Goal: Navigation & Orientation: Find specific page/section

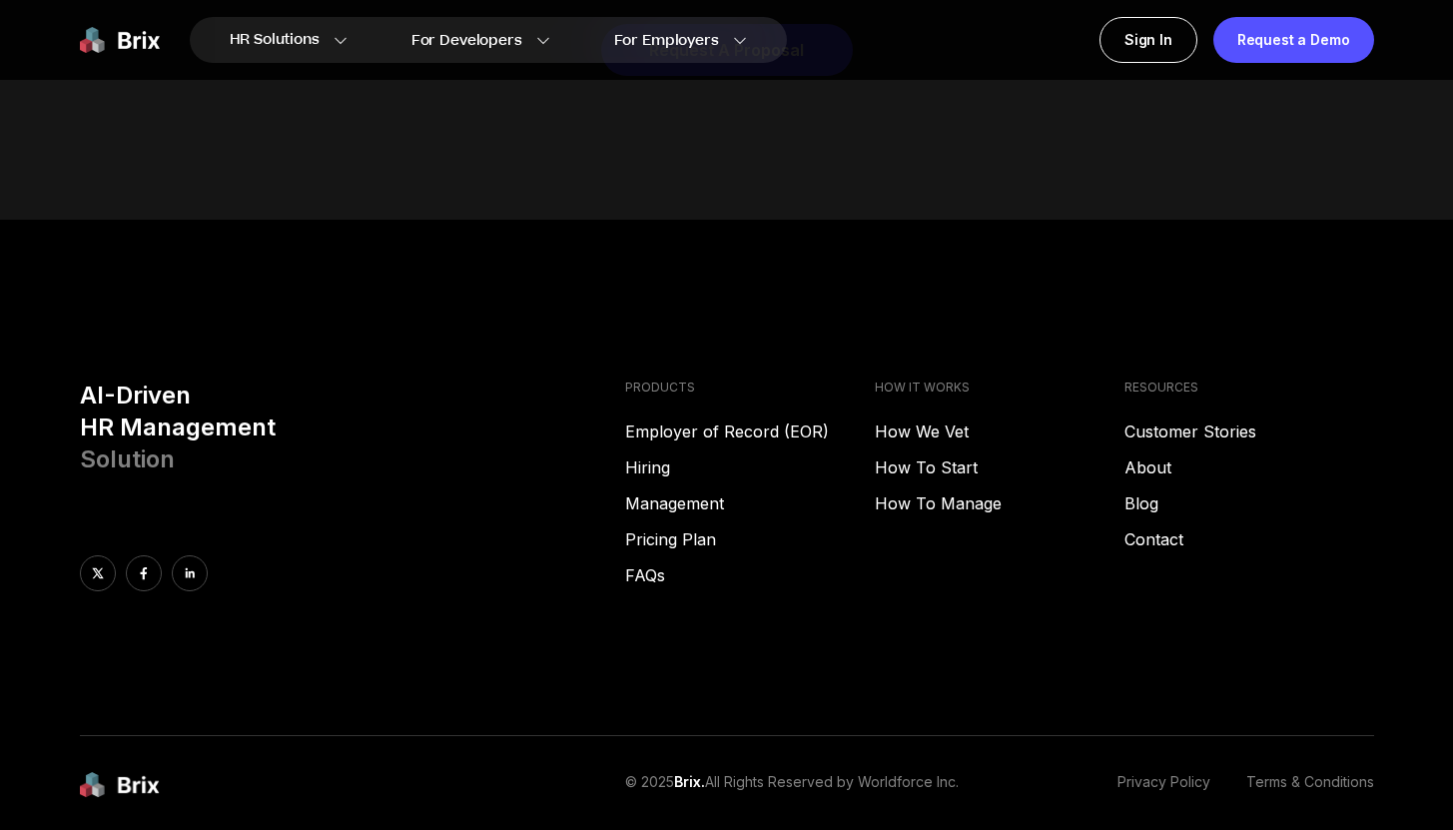
scroll to position [10134, 0]
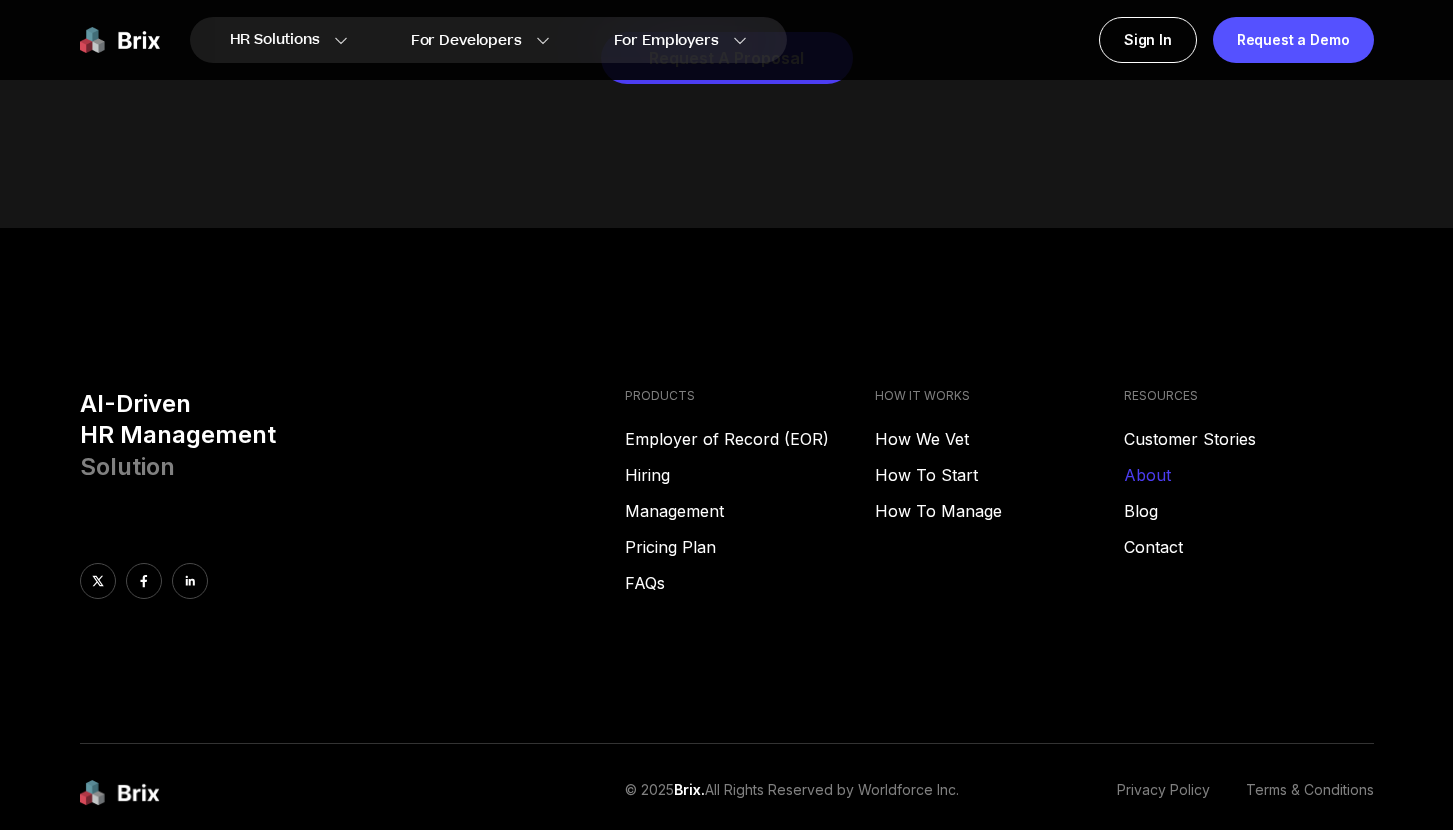
click at [1137, 463] on link "About" at bounding box center [1250, 475] width 250 height 24
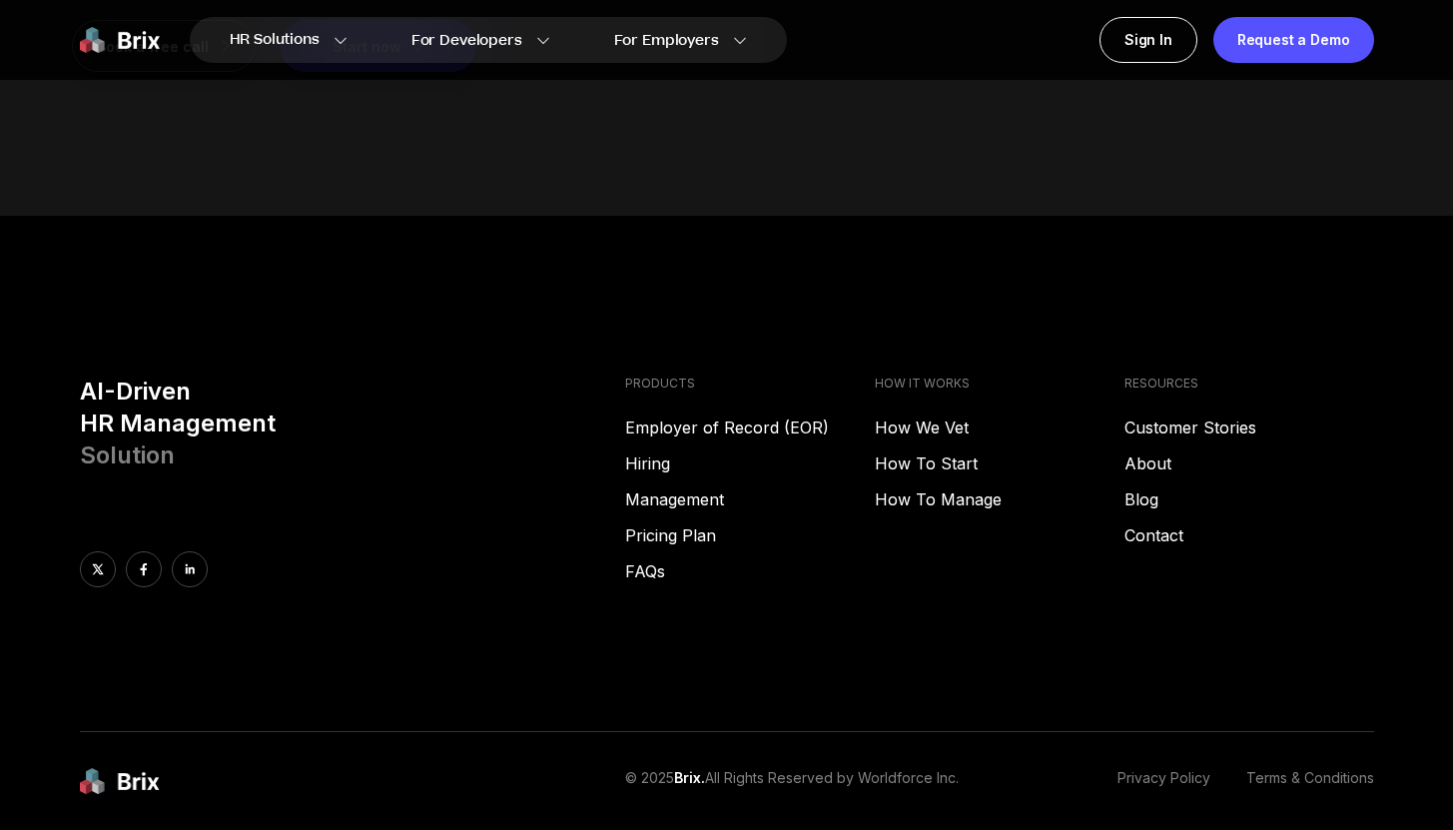
scroll to position [2672, 0]
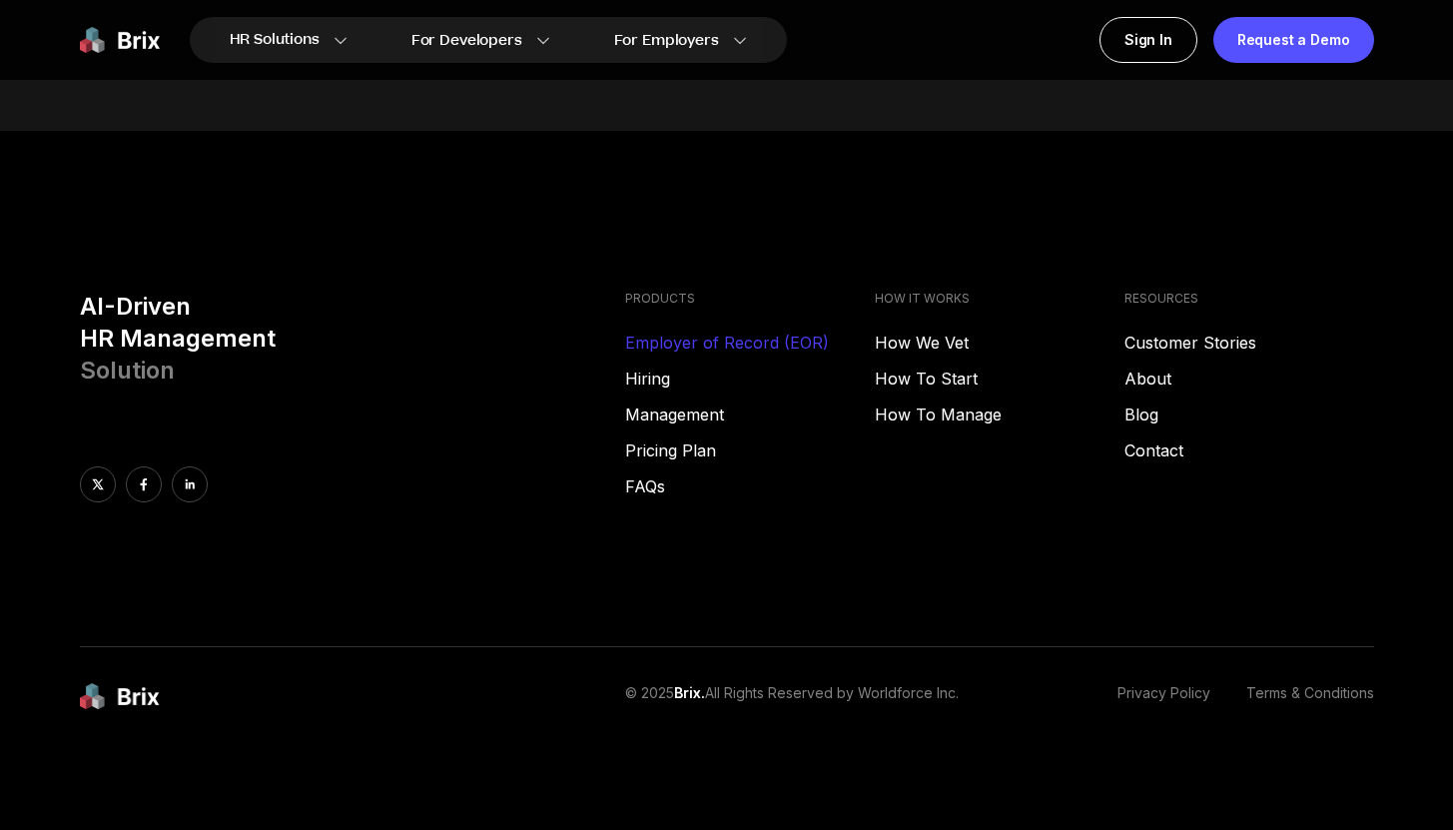
click at [738, 337] on link "Employer of Record (EOR)" at bounding box center [750, 343] width 250 height 24
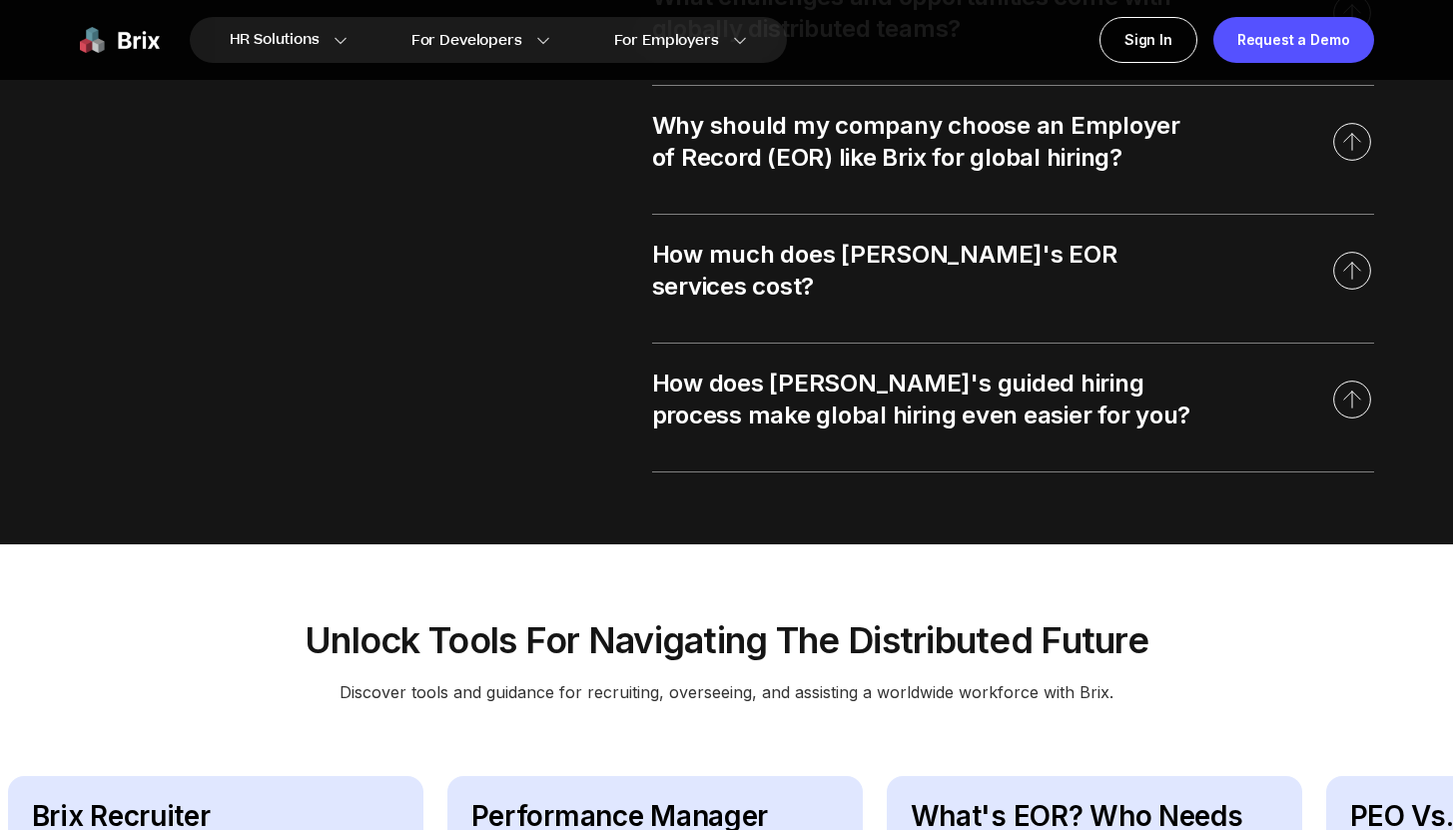
scroll to position [2546, 0]
